Goal: Information Seeking & Learning: Learn about a topic

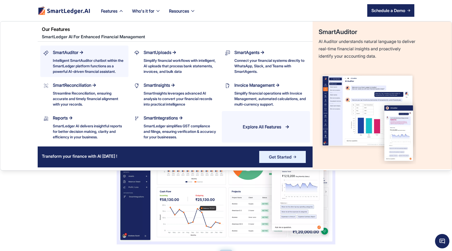
click at [94, 56] on div "SmartAuditor Intelligent SmartAuditor chatbot within the SmartLedger platform f…" at bounding box center [89, 61] width 72 height 25
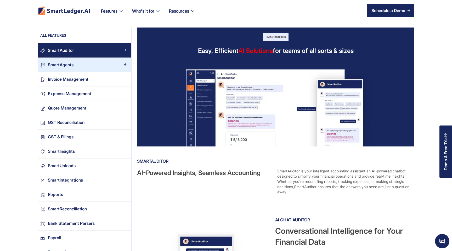
click at [69, 65] on div "SmartAgents" at bounding box center [61, 64] width 26 height 7
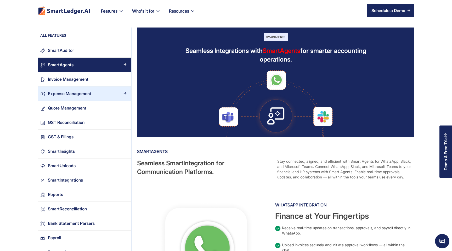
click at [66, 86] on link "Expense Management" at bounding box center [85, 93] width 94 height 14
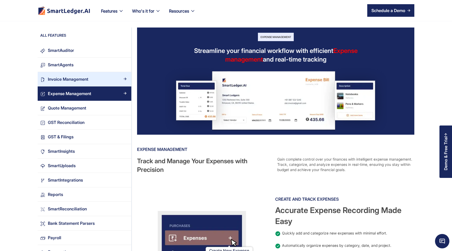
click at [68, 83] on link "Invoice Management" at bounding box center [85, 79] width 94 height 14
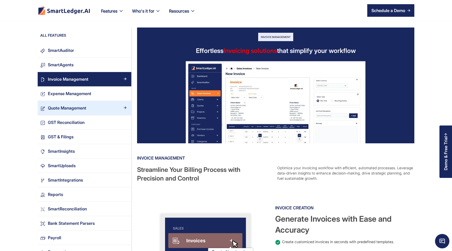
click at [67, 106] on div "Quote Management" at bounding box center [67, 107] width 38 height 7
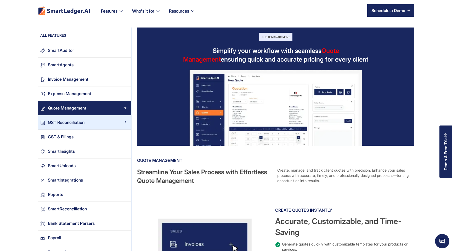
click at [65, 118] on link "GST Reconciliation" at bounding box center [85, 122] width 94 height 14
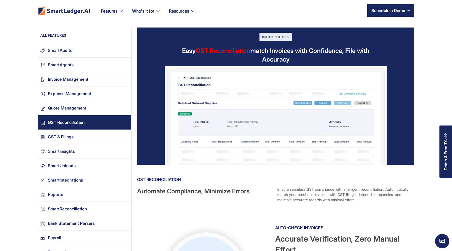
click at [65, 127] on link "GST Reconciliation" at bounding box center [85, 122] width 94 height 14
click at [62, 134] on div "GST & Filings" at bounding box center [61, 136] width 26 height 7
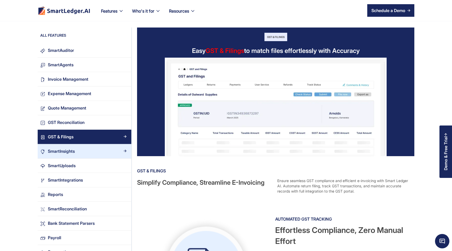
click at [61, 155] on link "SmartInsights" at bounding box center [85, 151] width 94 height 14
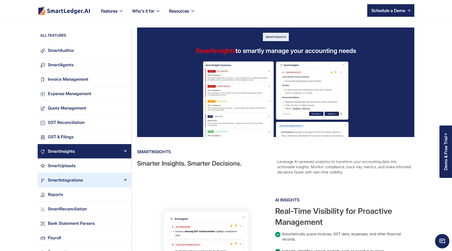
click at [58, 179] on div "SmartIntegrations" at bounding box center [65, 179] width 35 height 7
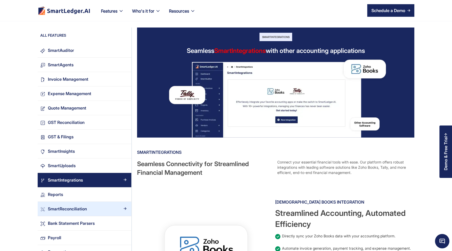
click at [58, 212] on link "SmartReconciliation" at bounding box center [85, 208] width 94 height 14
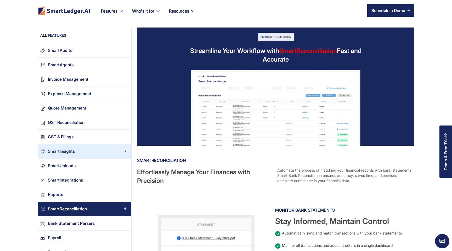
click at [77, 146] on link "SmartInsights" at bounding box center [85, 151] width 94 height 14
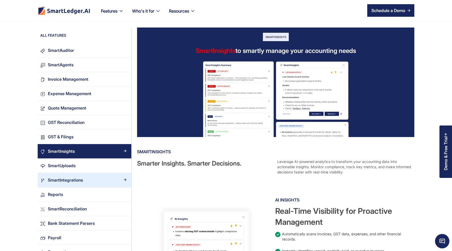
click at [72, 176] on div "SmartIntegrations" at bounding box center [65, 179] width 35 height 7
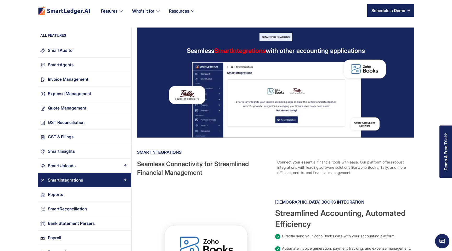
click at [72, 168] on div "SmartUploads" at bounding box center [62, 165] width 28 height 7
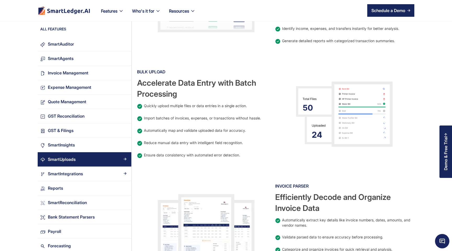
scroll to position [297, 0]
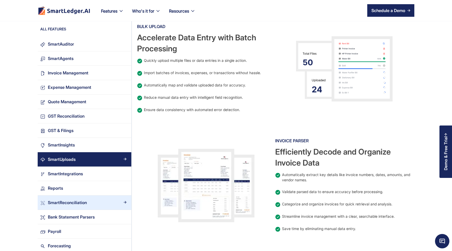
click at [74, 206] on link "SmartReconciliation" at bounding box center [85, 202] width 94 height 14
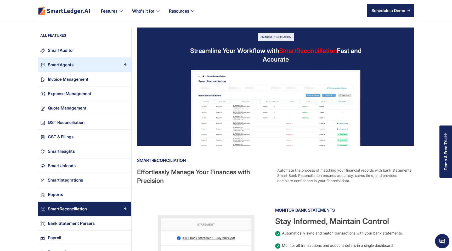
click at [69, 58] on link "SmartAgents" at bounding box center [85, 65] width 94 height 14
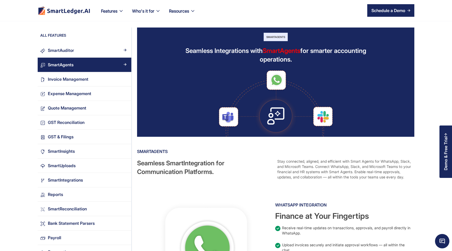
click at [66, 49] on div "SmartAuditor" at bounding box center [61, 50] width 26 height 7
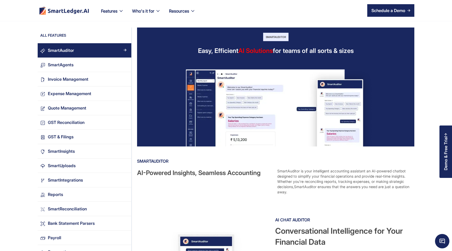
click at [65, 8] on img "home" at bounding box center [64, 10] width 51 height 8
